Goal: Information Seeking & Learning: Learn about a topic

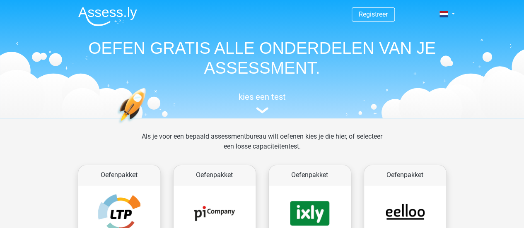
click at [258, 105] on div "kies een test" at bounding box center [262, 101] width 381 height 27
click at [258, 102] on h5 "kies een test" at bounding box center [262, 97] width 381 height 10
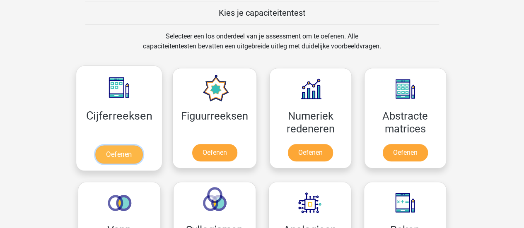
click at [128, 155] on link "Oefenen" at bounding box center [118, 155] width 47 height 18
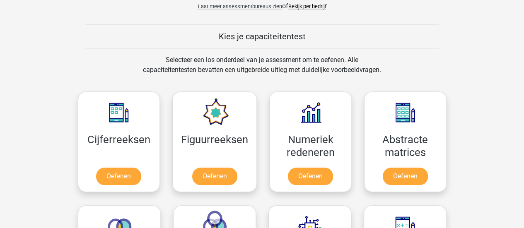
scroll to position [114, 0]
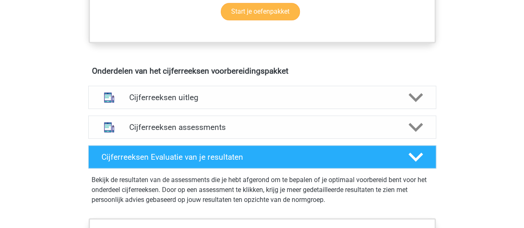
scroll to position [456, 0]
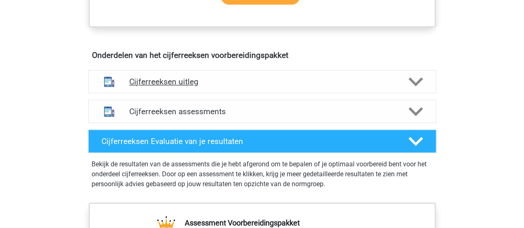
click at [226, 87] on h4 "Cijferreeksen uitleg" at bounding box center [262, 82] width 266 height 10
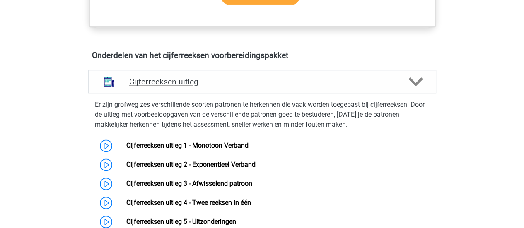
click at [226, 87] on h4 "Cijferreeksen uitleg" at bounding box center [262, 82] width 266 height 10
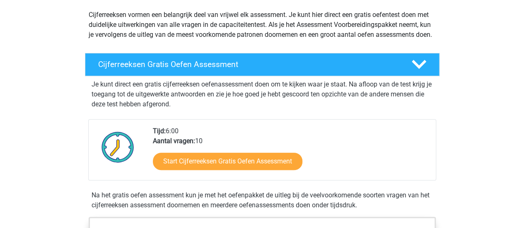
scroll to position [83, 0]
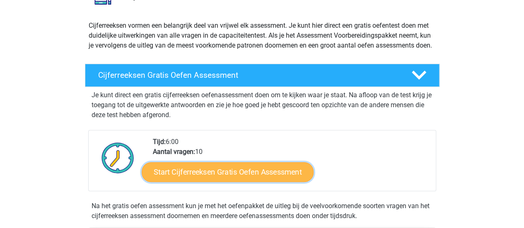
click at [185, 180] on link "Start Cijferreeksen Gratis Oefen Assessment" at bounding box center [228, 172] width 172 height 20
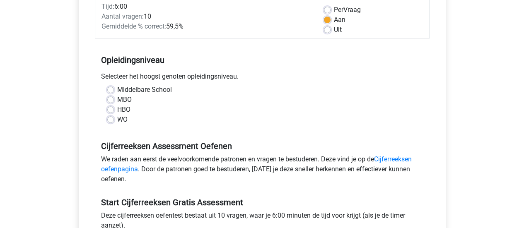
scroll to position [124, 0]
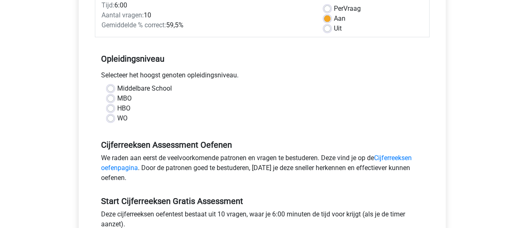
click at [117, 119] on label "WO" at bounding box center [122, 119] width 10 height 10
click at [111, 119] on input "WO" at bounding box center [110, 118] width 7 height 8
radio input "true"
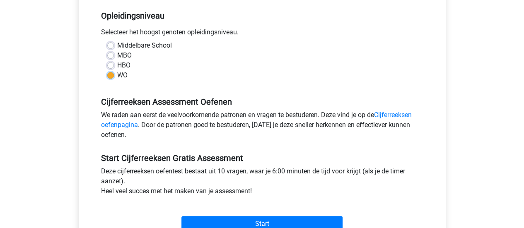
scroll to position [207, 0]
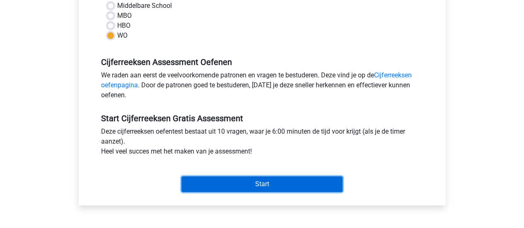
click at [231, 177] on input "Start" at bounding box center [262, 185] width 161 height 16
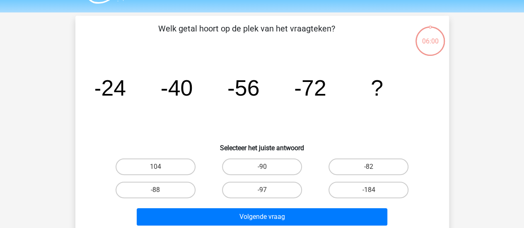
scroll to position [41, 0]
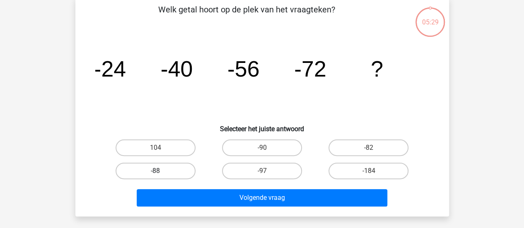
click at [170, 175] on label "-88" at bounding box center [156, 171] width 80 height 17
click at [161, 175] on input "-88" at bounding box center [157, 173] width 5 height 5
radio input "true"
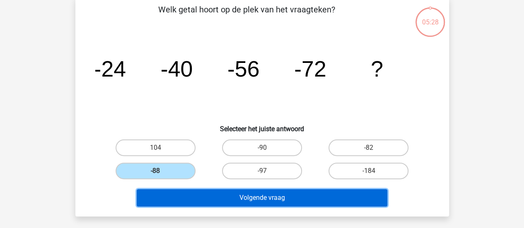
click at [235, 195] on button "Volgende vraag" at bounding box center [262, 197] width 251 height 17
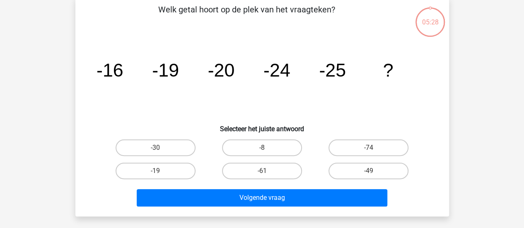
scroll to position [38, 0]
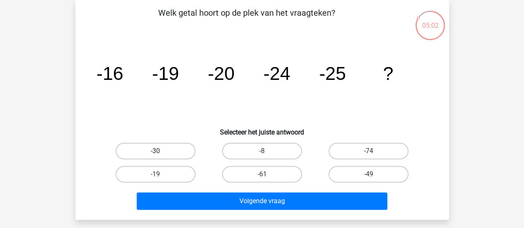
click at [174, 153] on label "-30" at bounding box center [156, 151] width 80 height 17
click at [161, 153] on input "-30" at bounding box center [157, 153] width 5 height 5
radio input "true"
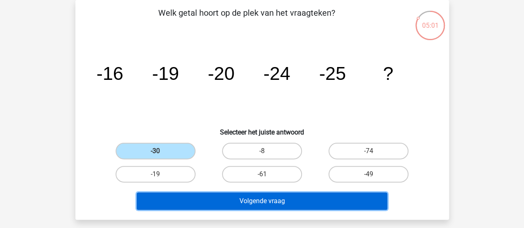
click at [249, 203] on button "Volgende vraag" at bounding box center [262, 201] width 251 height 17
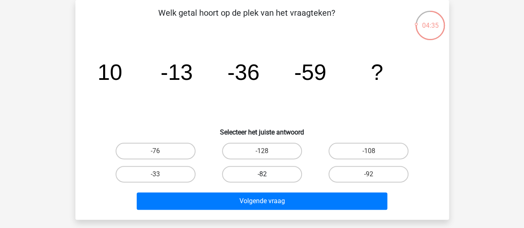
click at [259, 173] on label "-82" at bounding box center [262, 174] width 80 height 17
click at [262, 175] on input "-82" at bounding box center [264, 177] width 5 height 5
radio input "true"
click at [260, 192] on div "Volgende vraag" at bounding box center [262, 199] width 347 height 27
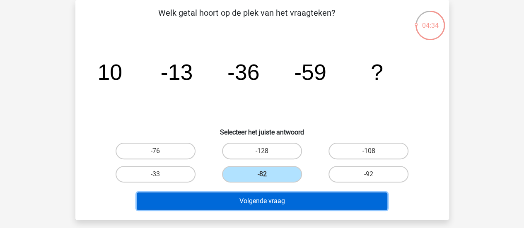
click at [260, 197] on button "Volgende vraag" at bounding box center [262, 201] width 251 height 17
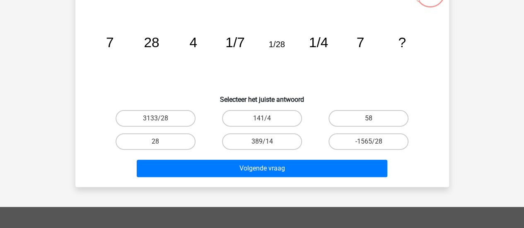
scroll to position [83, 0]
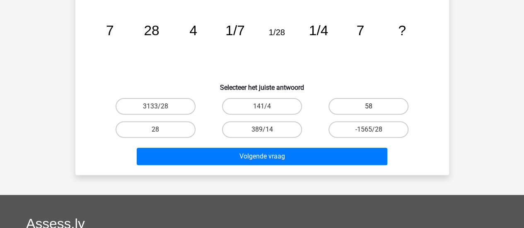
click at [370, 102] on label "58" at bounding box center [369, 106] width 80 height 17
click at [370, 107] on input "58" at bounding box center [371, 109] width 5 height 5
radio input "true"
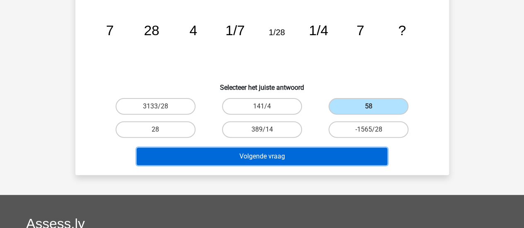
click at [298, 159] on button "Volgende vraag" at bounding box center [262, 156] width 251 height 17
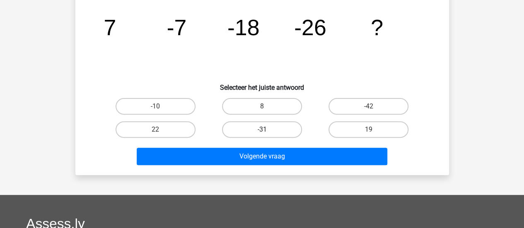
click at [278, 126] on label "-31" at bounding box center [262, 129] width 80 height 17
click at [267, 130] on input "-31" at bounding box center [264, 132] width 5 height 5
radio input "true"
click at [379, 107] on label "-42" at bounding box center [369, 106] width 80 height 17
click at [374, 107] on input "-42" at bounding box center [371, 109] width 5 height 5
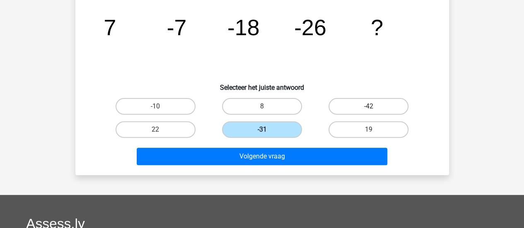
radio input "true"
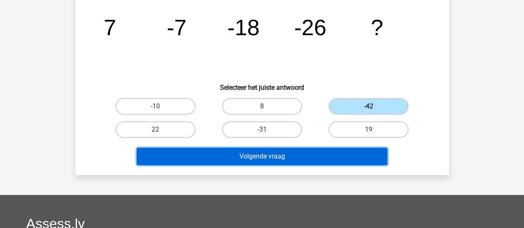
click at [325, 160] on button "Volgende vraag" at bounding box center [262, 156] width 251 height 17
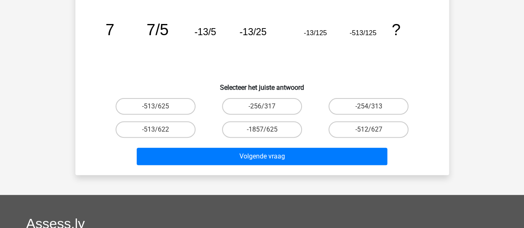
scroll to position [38, 0]
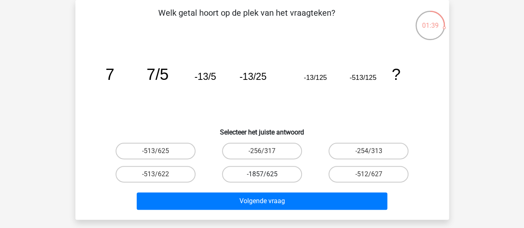
click at [280, 173] on label "-1857/625" at bounding box center [262, 174] width 80 height 17
click at [267, 175] on input "-1857/625" at bounding box center [264, 177] width 5 height 5
radio input "true"
click at [183, 147] on label "-513/625" at bounding box center [156, 151] width 80 height 17
click at [161, 151] on input "-513/625" at bounding box center [157, 153] width 5 height 5
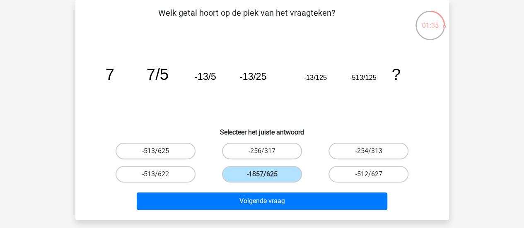
radio input "true"
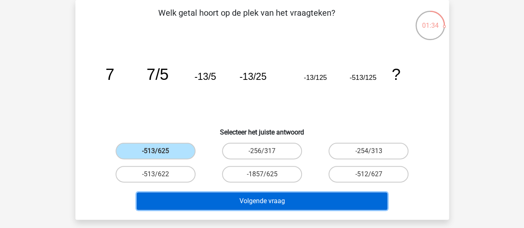
click at [273, 197] on button "Volgende vraag" at bounding box center [262, 201] width 251 height 17
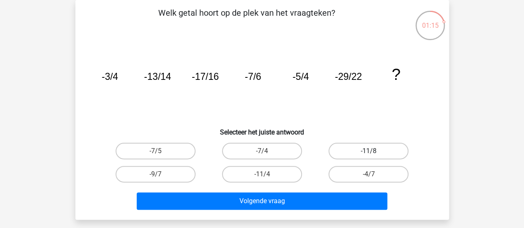
click at [378, 145] on label "-11/8" at bounding box center [369, 151] width 80 height 17
click at [374, 151] on input "-11/8" at bounding box center [371, 153] width 5 height 5
radio input "true"
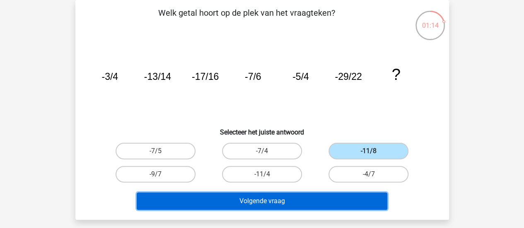
click at [269, 206] on button "Volgende vraag" at bounding box center [262, 201] width 251 height 17
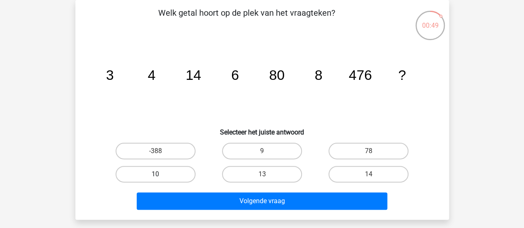
click at [175, 171] on label "10" at bounding box center [156, 174] width 80 height 17
click at [161, 175] on input "10" at bounding box center [157, 177] width 5 height 5
radio input "true"
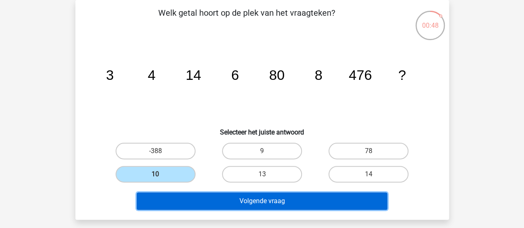
click at [261, 196] on button "Volgende vraag" at bounding box center [262, 201] width 251 height 17
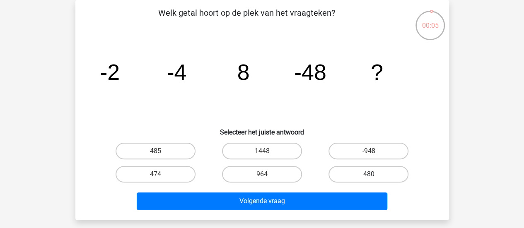
click at [352, 173] on label "480" at bounding box center [369, 174] width 80 height 17
click at [369, 175] on input "480" at bounding box center [371, 177] width 5 height 5
radio input "true"
click at [175, 152] on label "485" at bounding box center [156, 151] width 80 height 17
click at [161, 152] on input "485" at bounding box center [157, 153] width 5 height 5
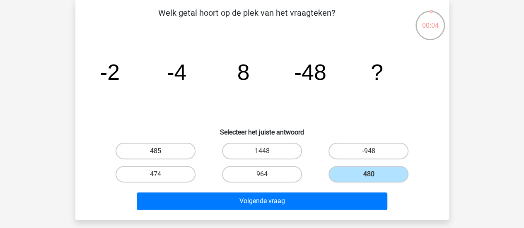
radio input "true"
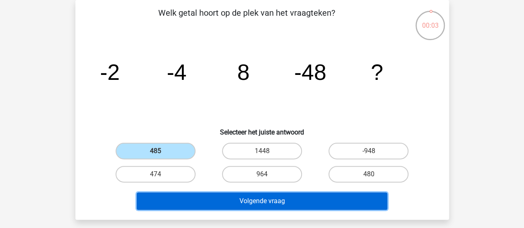
click at [216, 198] on button "Volgende vraag" at bounding box center [262, 201] width 251 height 17
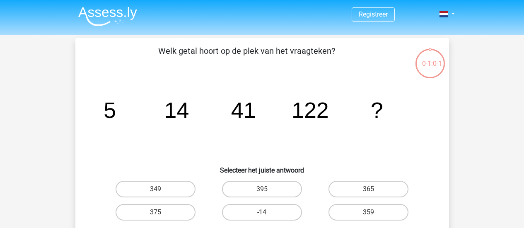
scroll to position [38, 0]
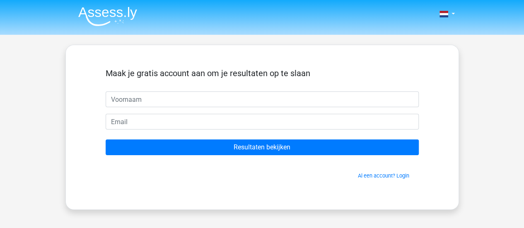
click at [210, 98] on input "text" at bounding box center [262, 100] width 313 height 16
type input "Siebe"
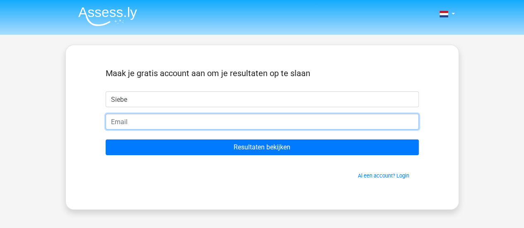
click at [156, 121] on input "email" at bounding box center [262, 122] width 313 height 16
type input "[EMAIL_ADDRESS][DOMAIN_NAME]"
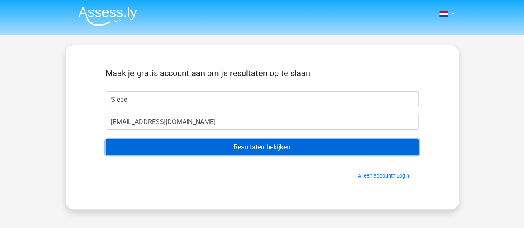
click at [250, 146] on input "Resultaten bekijken" at bounding box center [262, 148] width 313 height 16
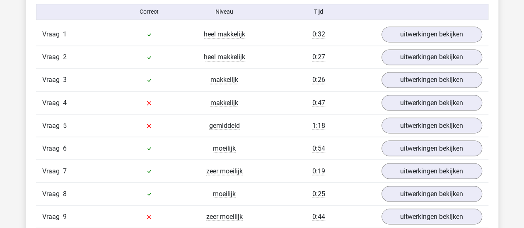
scroll to position [705, 0]
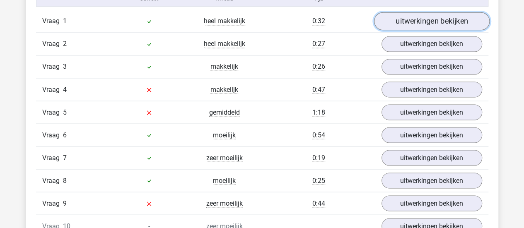
click at [451, 20] on link "uitwerkingen bekijken" at bounding box center [432, 21] width 116 height 18
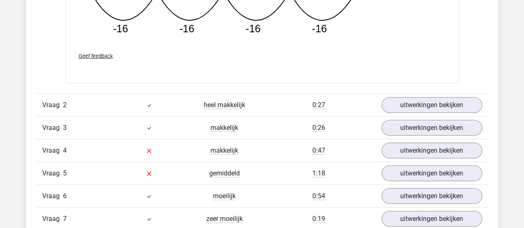
scroll to position [1037, 0]
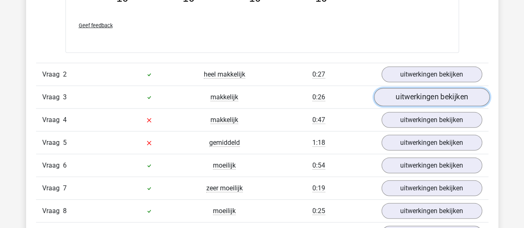
click at [434, 89] on link "uitwerkingen bekijken" at bounding box center [432, 97] width 116 height 18
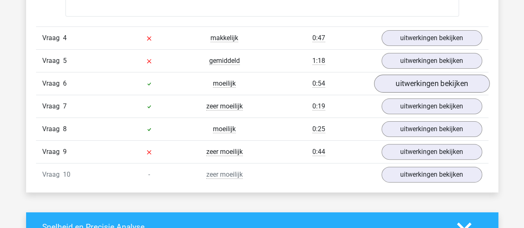
scroll to position [1617, 0]
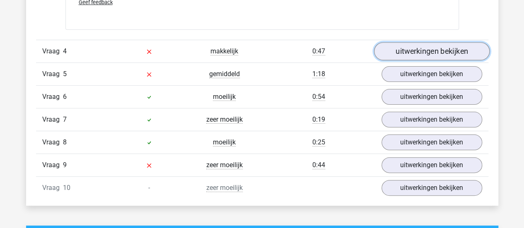
click at [402, 48] on link "uitwerkingen bekijken" at bounding box center [432, 51] width 116 height 18
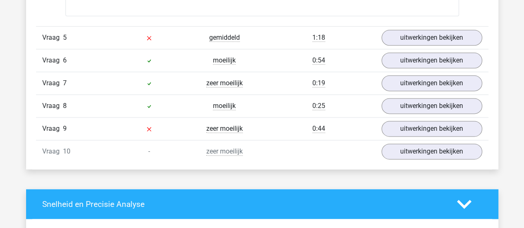
scroll to position [2073, 0]
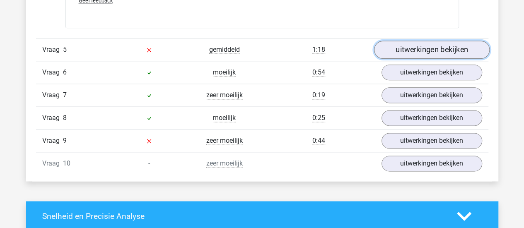
click at [397, 44] on link "uitwerkingen bekijken" at bounding box center [432, 50] width 116 height 18
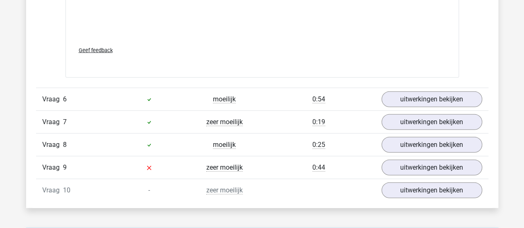
scroll to position [2571, 0]
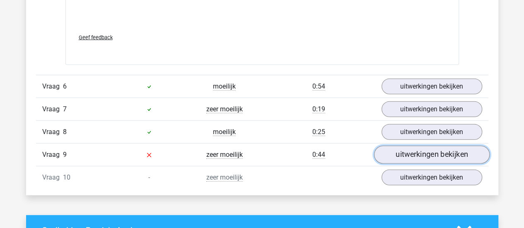
click at [411, 149] on link "uitwerkingen bekijken" at bounding box center [432, 155] width 116 height 18
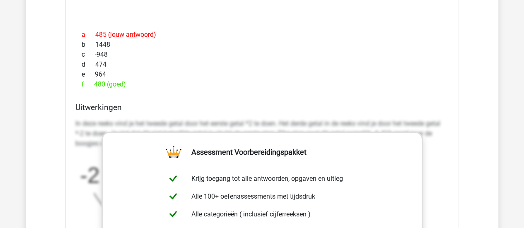
scroll to position [2902, 0]
